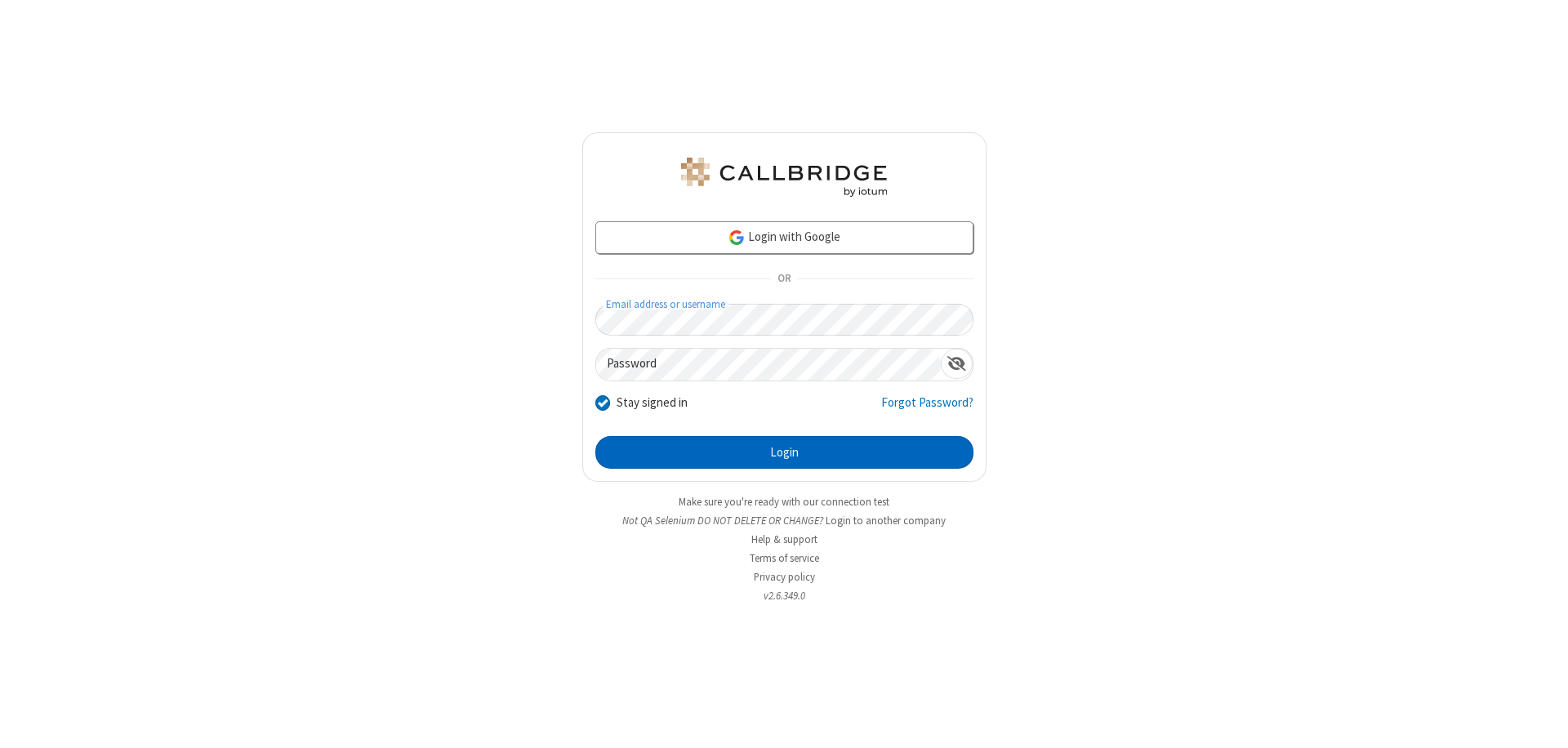
click at [784, 453] on button "Login" at bounding box center [784, 453] width 378 height 33
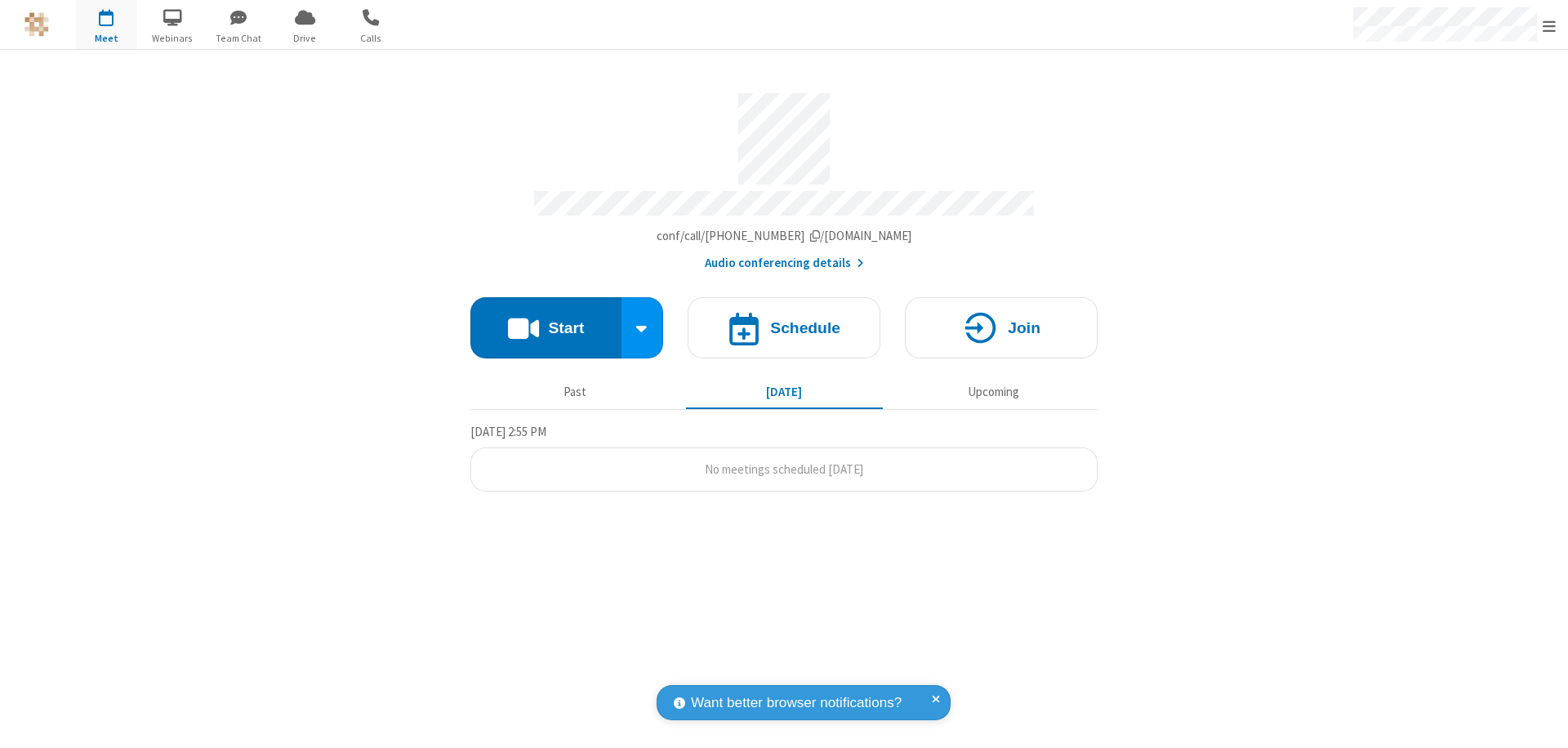
click at [1549, 26] on span "Open menu" at bounding box center [1549, 26] width 13 height 16
click at [106, 25] on span "button" at bounding box center [106, 17] width 61 height 28
click at [784, 320] on h4 "Schedule" at bounding box center [805, 327] width 70 height 15
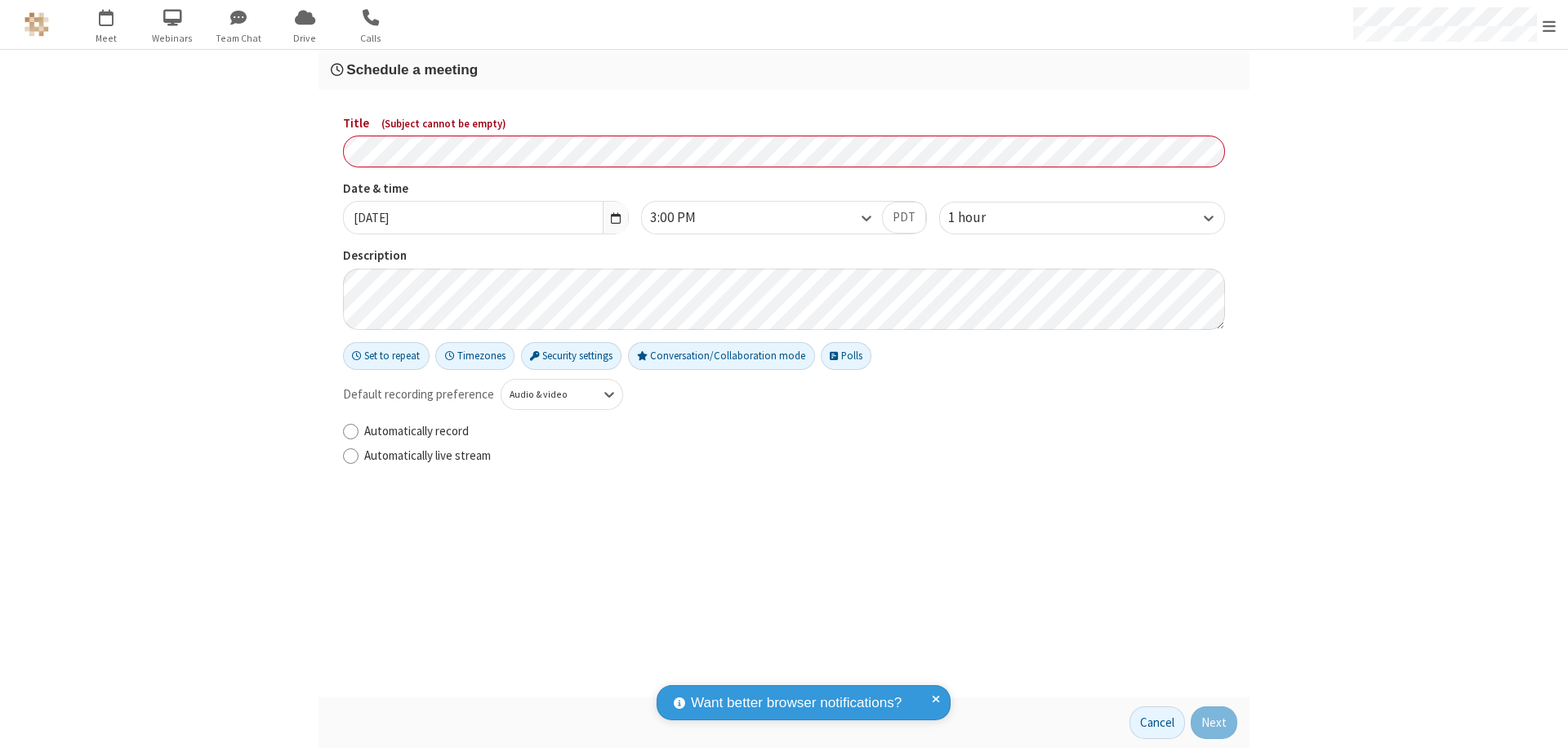
click at [784, 69] on h3 "Schedule a meeting" at bounding box center [784, 69] width 907 height 15
